Goal: Information Seeking & Learning: Find specific page/section

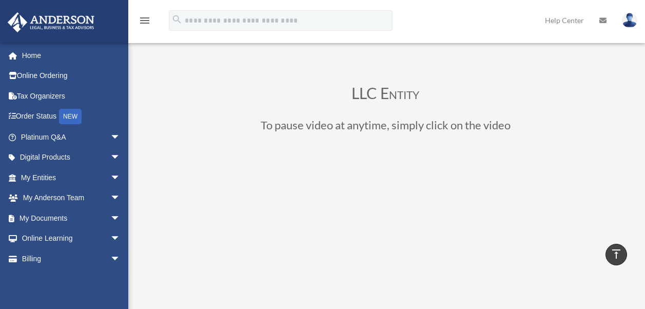
scroll to position [204, 0]
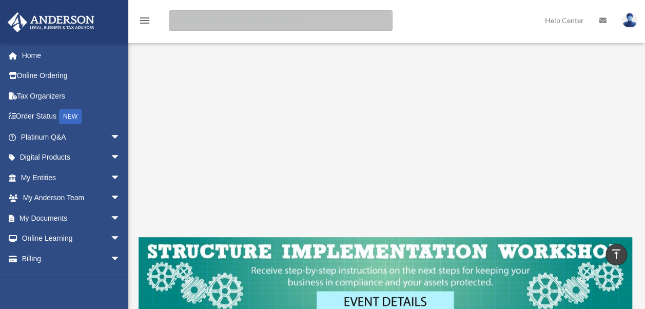
click at [204, 23] on input "search" at bounding box center [281, 20] width 224 height 21
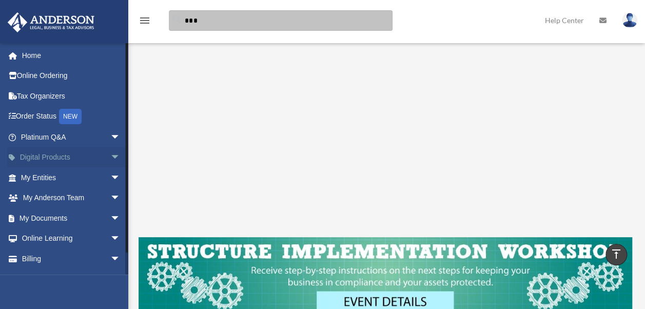
type input "***"
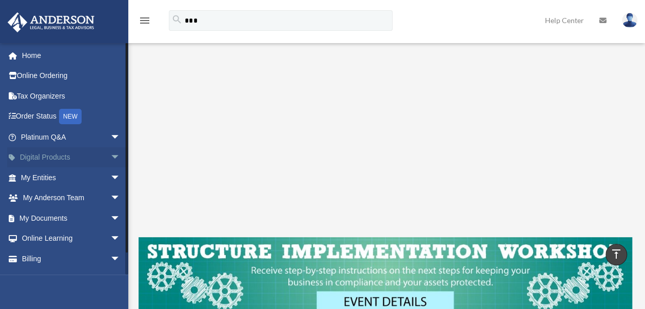
click at [110, 157] on span "arrow_drop_down" at bounding box center [120, 157] width 21 height 21
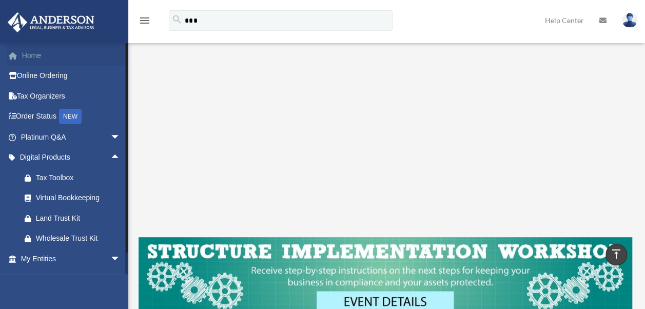
click at [39, 57] on link "Home" at bounding box center [71, 55] width 129 height 21
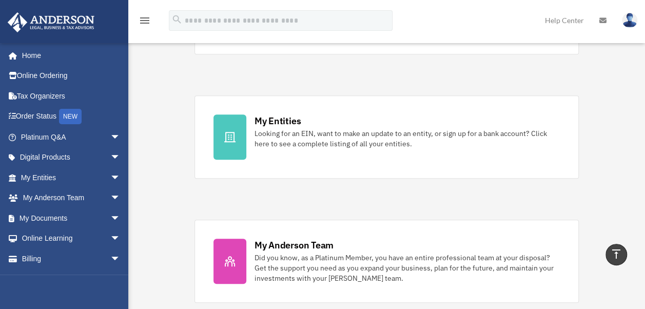
scroll to position [314, 0]
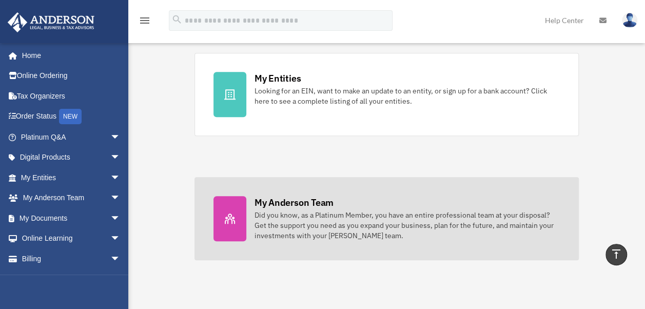
click at [318, 213] on div "Did you know, as a Platinum Member, you have an entire professional team at you…" at bounding box center [407, 225] width 306 height 31
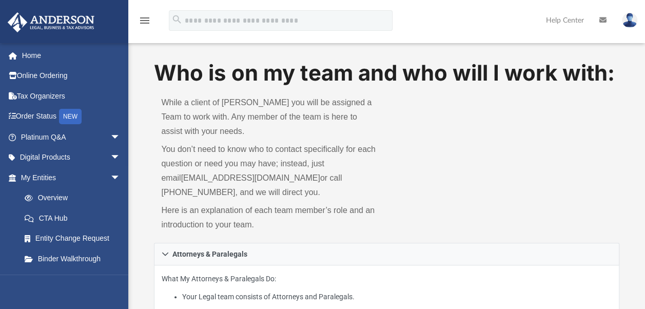
click at [512, 133] on div "Who is on my team and who will I work with: While a client of [PERSON_NAME] you…" at bounding box center [386, 150] width 465 height 185
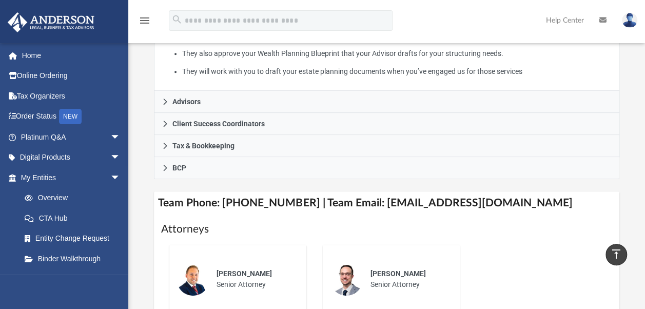
scroll to position [278, 0]
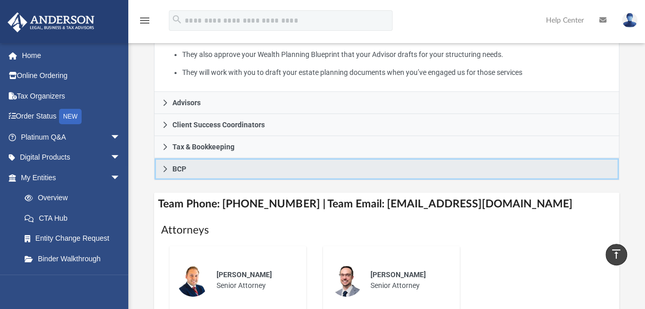
click at [181, 170] on span "BCP" at bounding box center [179, 168] width 14 height 7
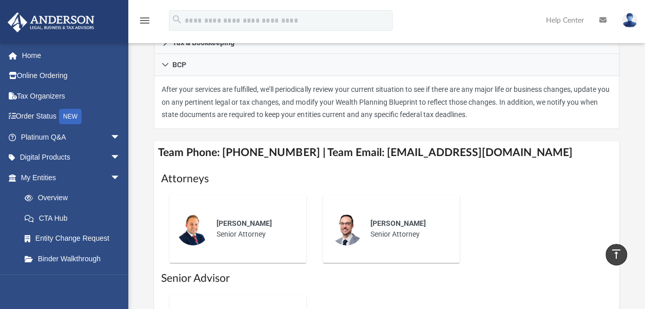
click at [625, 113] on div "Who is on my team and who will I work with: While a client of Anderson you will…" at bounding box center [386, 78] width 517 height 597
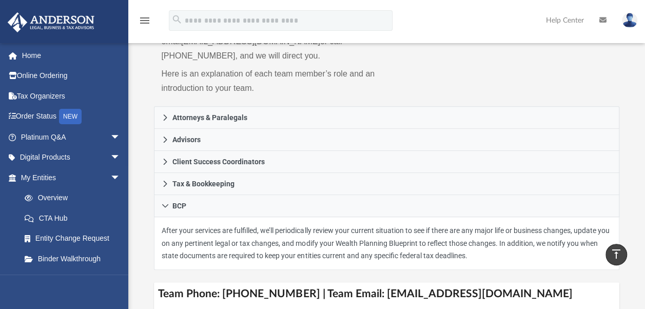
scroll to position [134, 0]
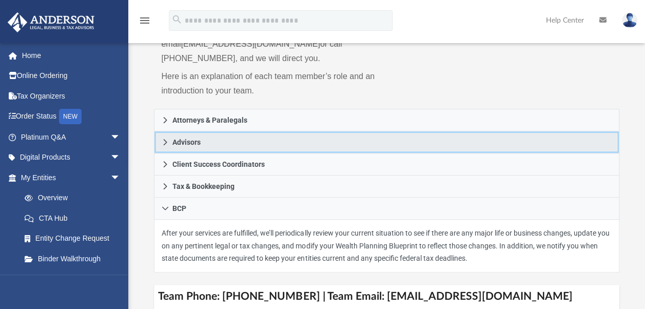
click at [194, 144] on span "Advisors" at bounding box center [186, 141] width 28 height 7
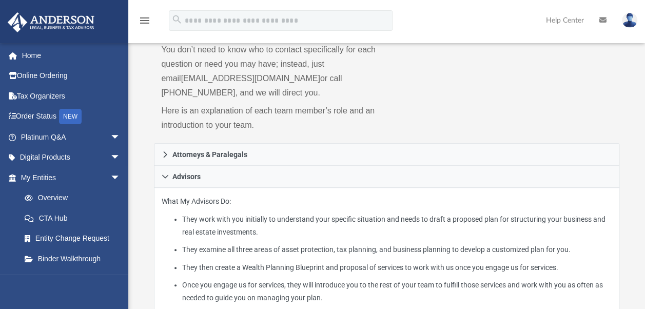
scroll to position [316, 0]
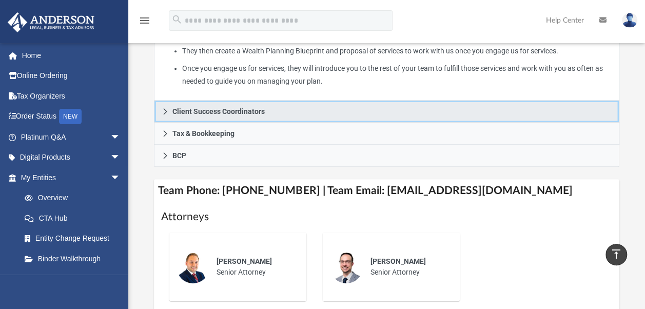
click at [222, 113] on span "Client Success Coordinators" at bounding box center [218, 111] width 92 height 7
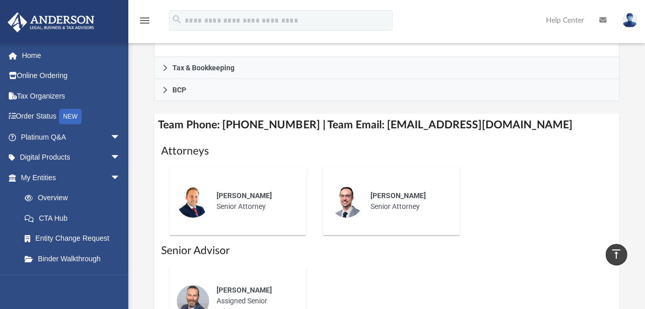
click at [631, 117] on div "Who is on my team and who will I work with: While a client of Anderson you will…" at bounding box center [386, 46] width 517 height 608
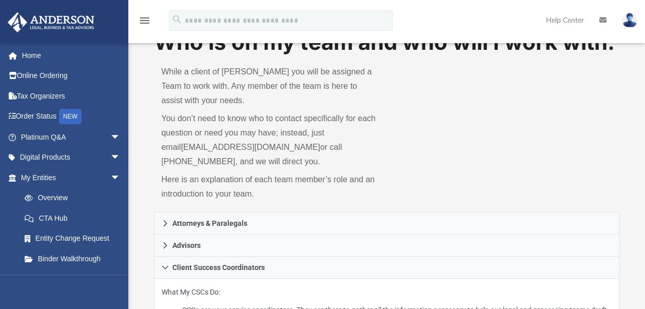
scroll to position [0, 0]
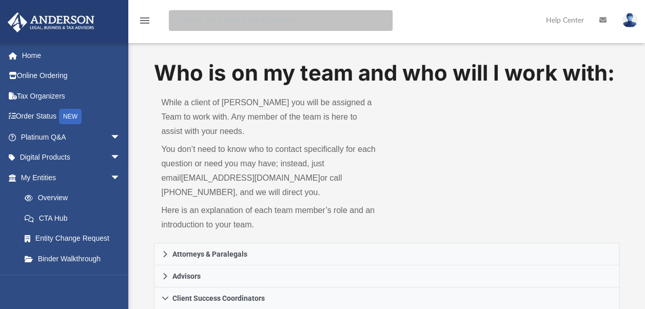
click at [207, 22] on input "search" at bounding box center [281, 20] width 224 height 21
type input "*******"
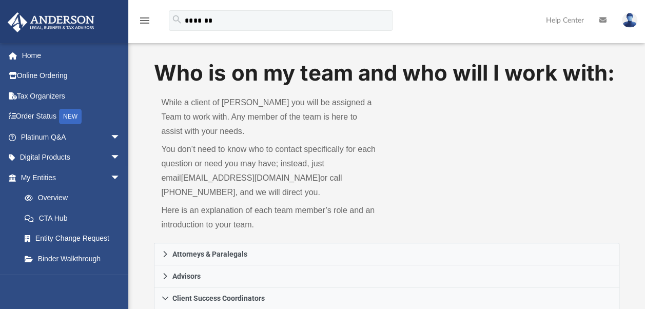
click at [420, 30] on div "menu ******* search Site Menu add mrk_ramos@yahoo.com My Profile Reset Password…" at bounding box center [322, 25] width 629 height 35
click at [174, 18] on icon "search" at bounding box center [176, 19] width 11 height 11
click at [563, 20] on link "Help Center" at bounding box center [564, 20] width 53 height 41
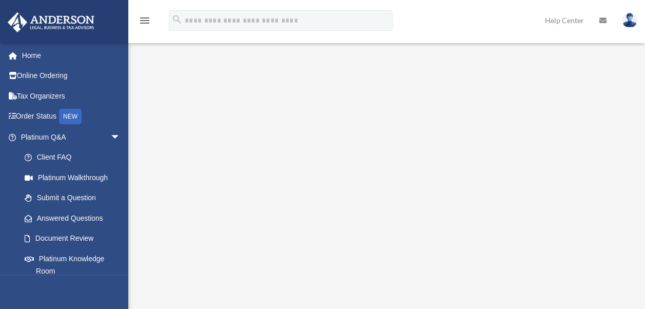
click at [629, 22] on img at bounding box center [629, 20] width 15 height 15
click at [602, 21] on icon at bounding box center [602, 20] width 7 height 7
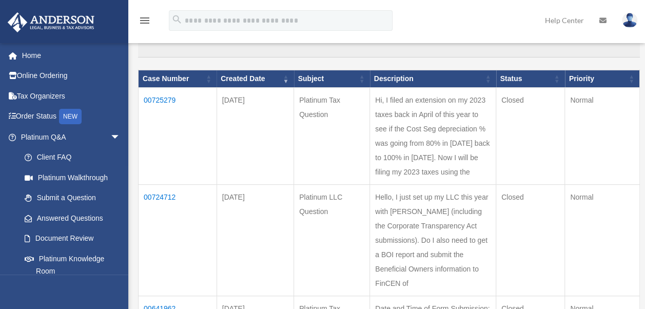
scroll to position [103, 0]
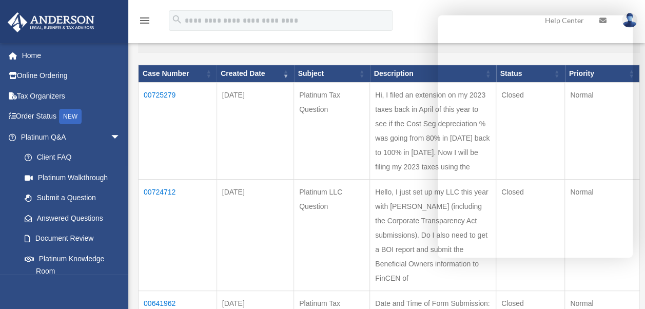
click at [411, 14] on div "menu search Site Menu add mrk_ramos@yahoo.com My Profile Reset Password Logout …" at bounding box center [322, 25] width 629 height 35
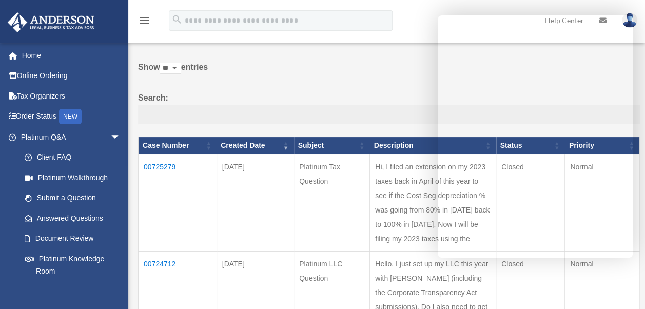
scroll to position [0, 0]
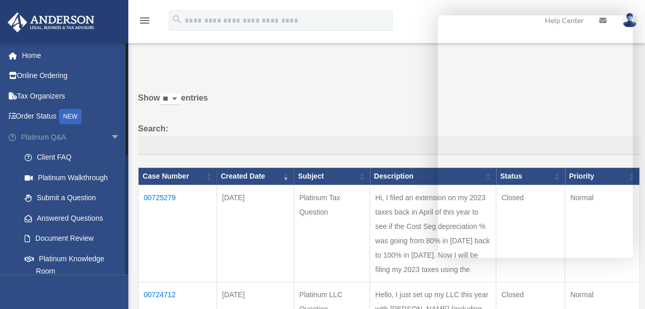
click at [36, 135] on link "Platinum Q&A arrow_drop_down" at bounding box center [71, 137] width 129 height 21
